Goal: Task Accomplishment & Management: Manage account settings

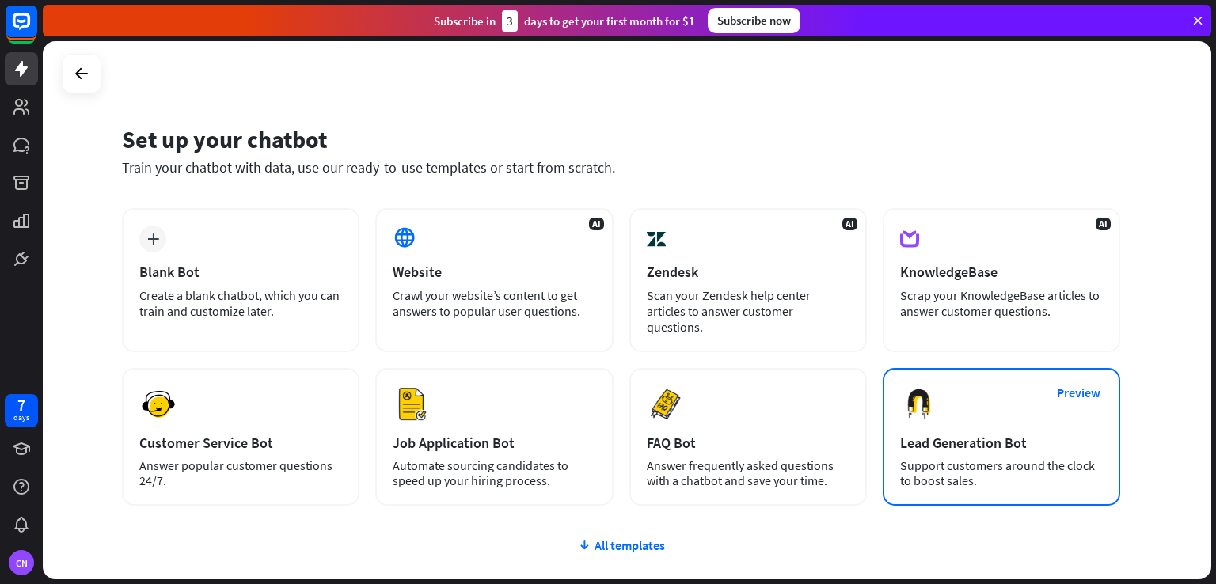
click at [949, 474] on div "Preview Lead Generation Bot Support customers around the clock to boost sales." at bounding box center [1002, 437] width 238 height 138
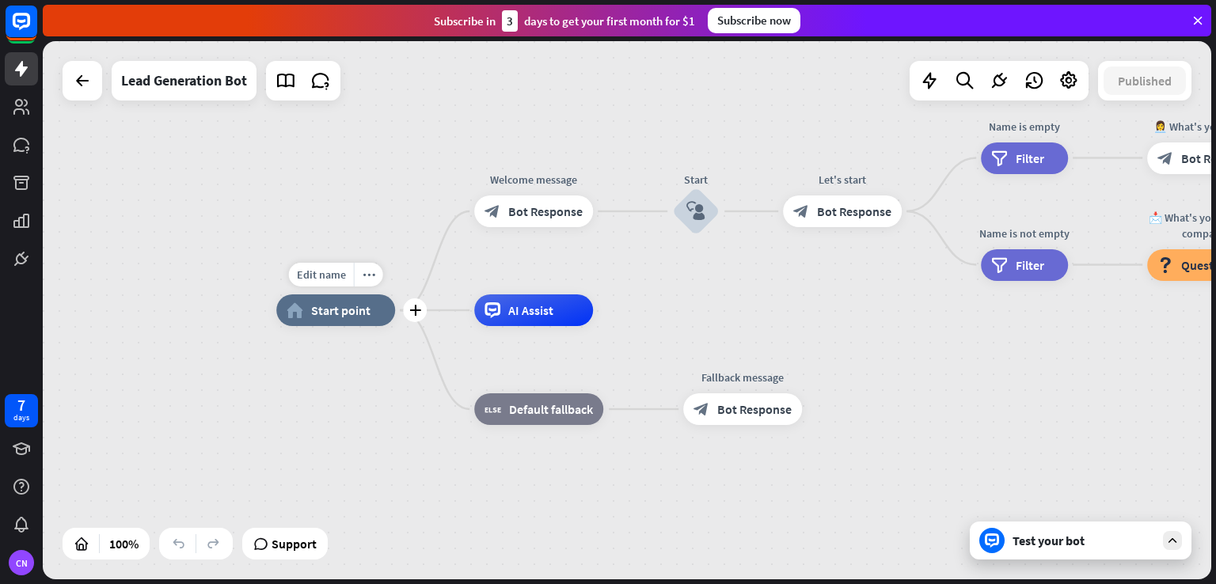
click at [356, 315] on span "Start point" at bounding box center [340, 311] width 59 height 16
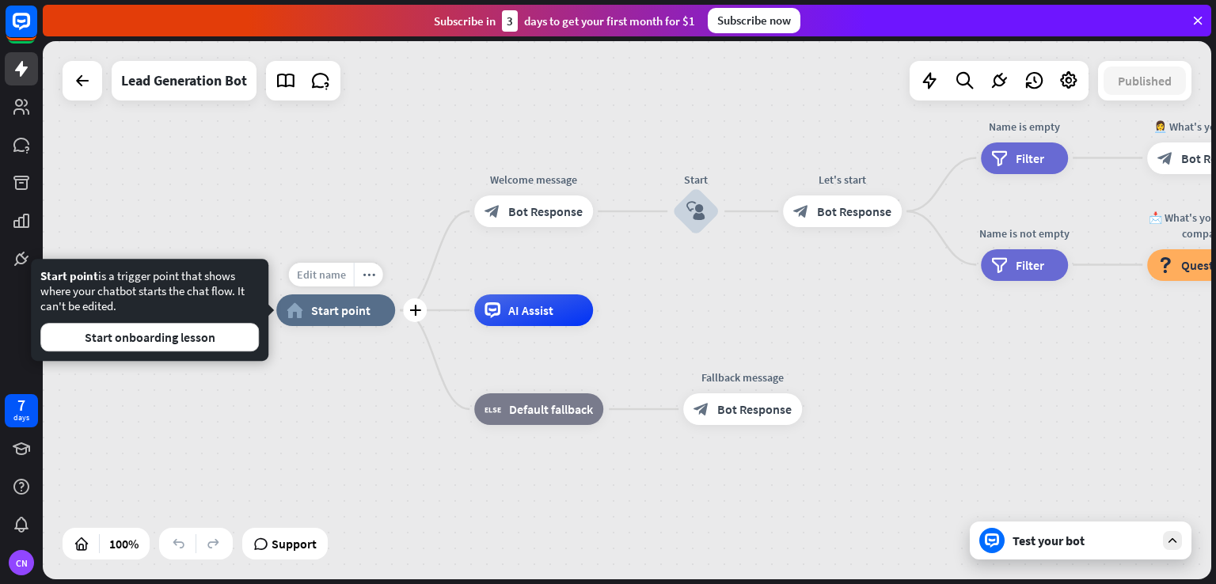
click at [326, 276] on span "Edit name" at bounding box center [321, 275] width 49 height 14
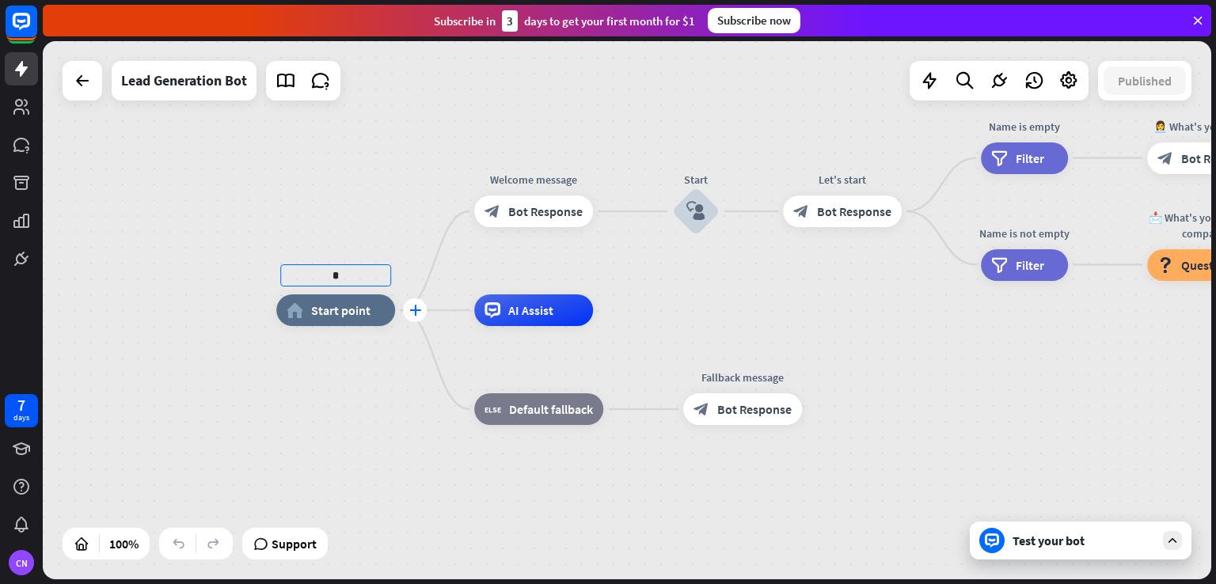
type input "*"
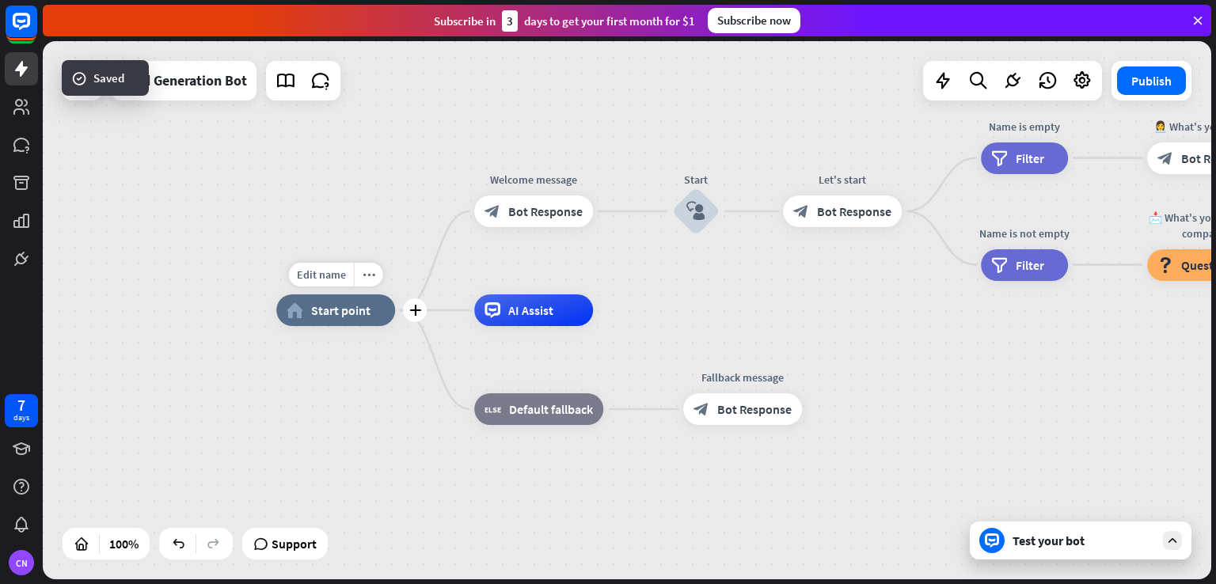
click at [341, 317] on span "Start point" at bounding box center [340, 311] width 59 height 16
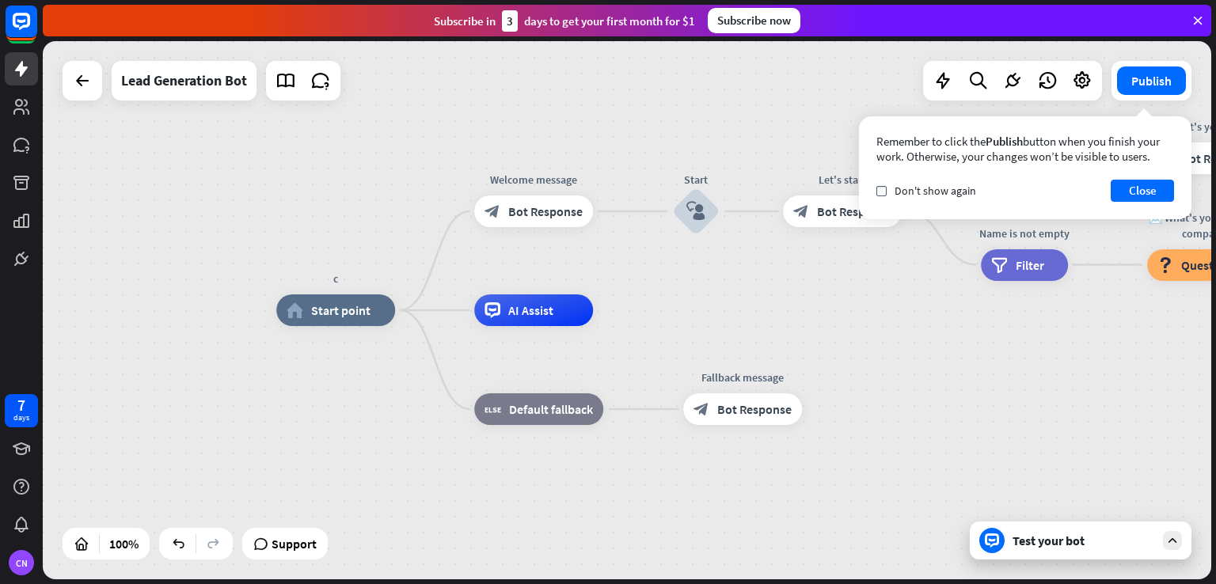
click at [1198, 32] on div "Subscribe [DATE] to get your first month for $1 Subscribe now" at bounding box center [627, 21] width 1169 height 32
click at [1200, 19] on icon at bounding box center [1198, 20] width 14 height 14
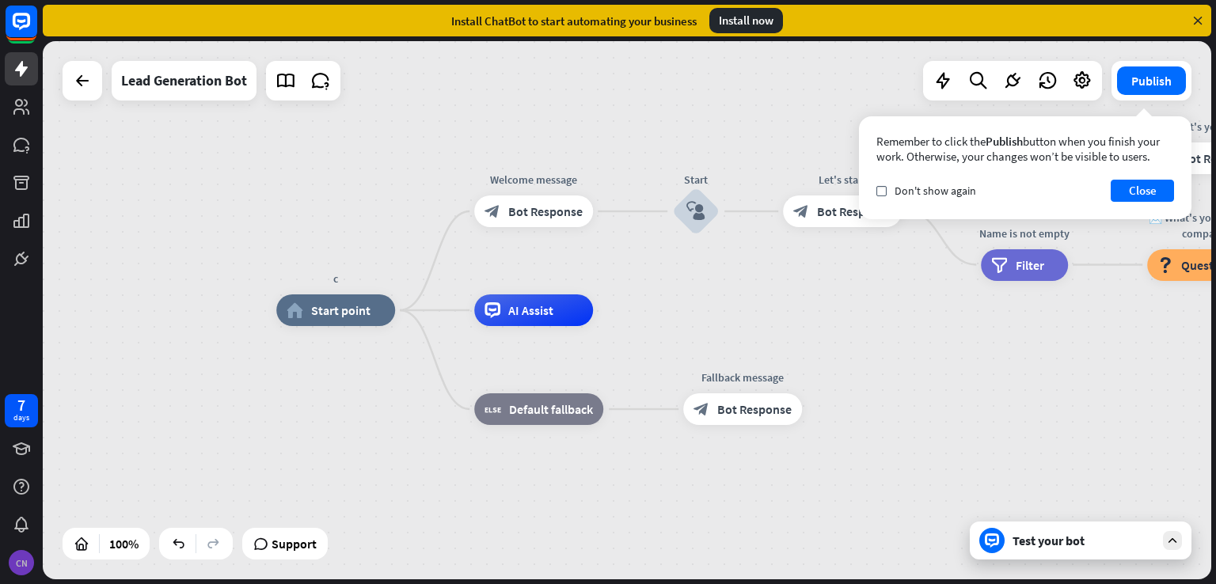
click at [18, 564] on div "CN" at bounding box center [21, 562] width 25 height 25
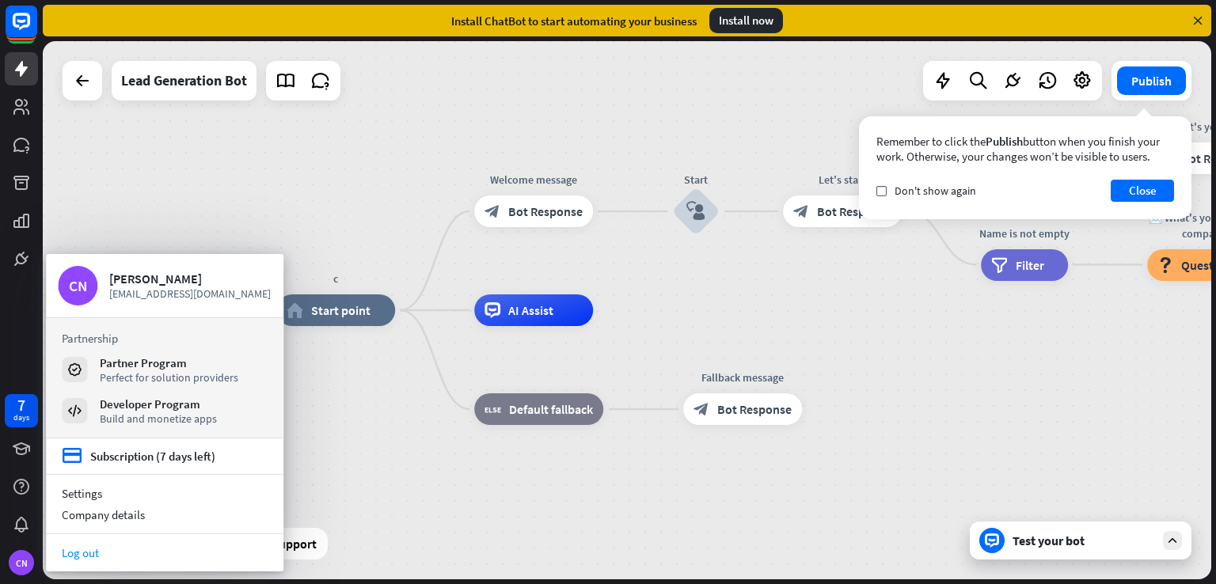
click at [92, 547] on link "Log out" at bounding box center [165, 552] width 238 height 21
